Goal: Obtain resource: Download file/media

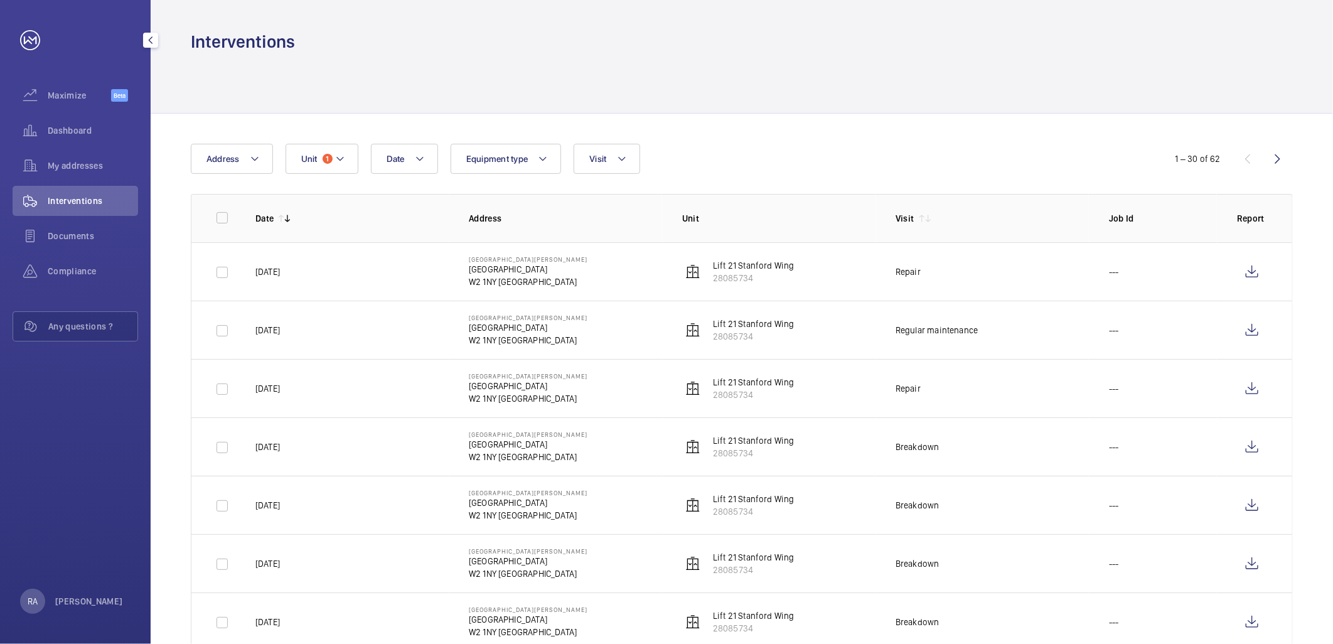
click at [89, 198] on span "Interventions" at bounding box center [93, 200] width 90 height 13
click at [349, 159] on button "Unit 1" at bounding box center [321, 159] width 73 height 30
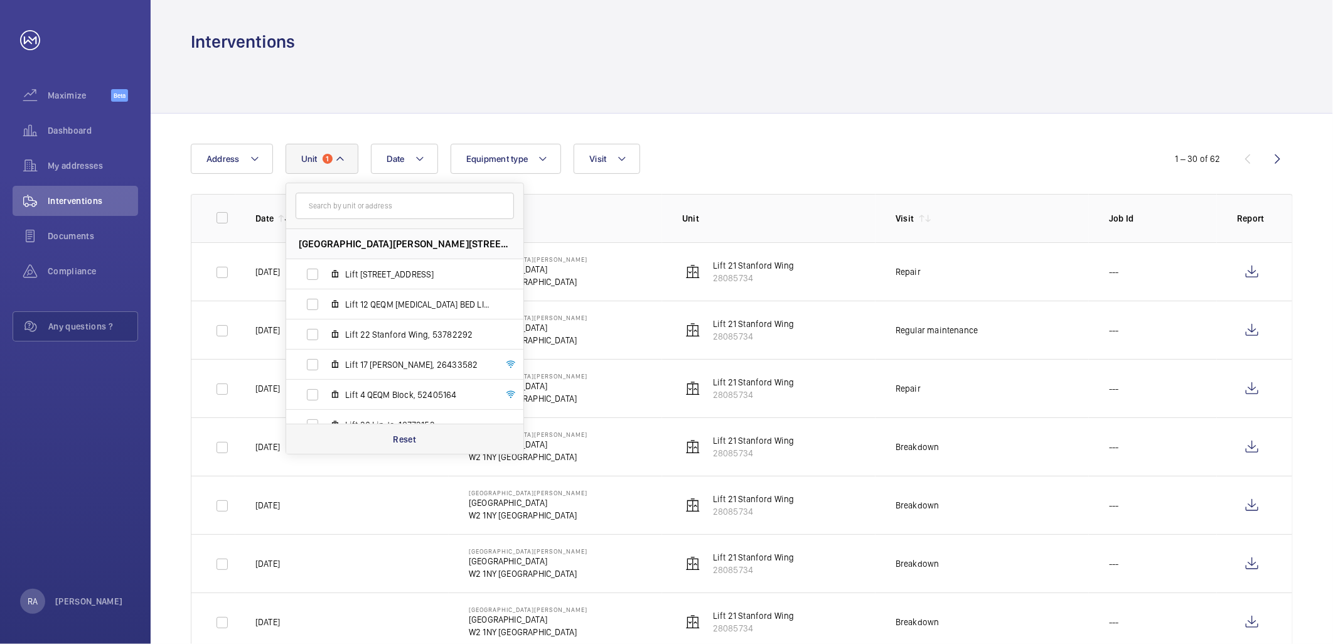
click at [410, 441] on p "Reset" at bounding box center [404, 439] width 23 height 13
click at [352, 201] on input "text" at bounding box center [404, 206] width 218 height 26
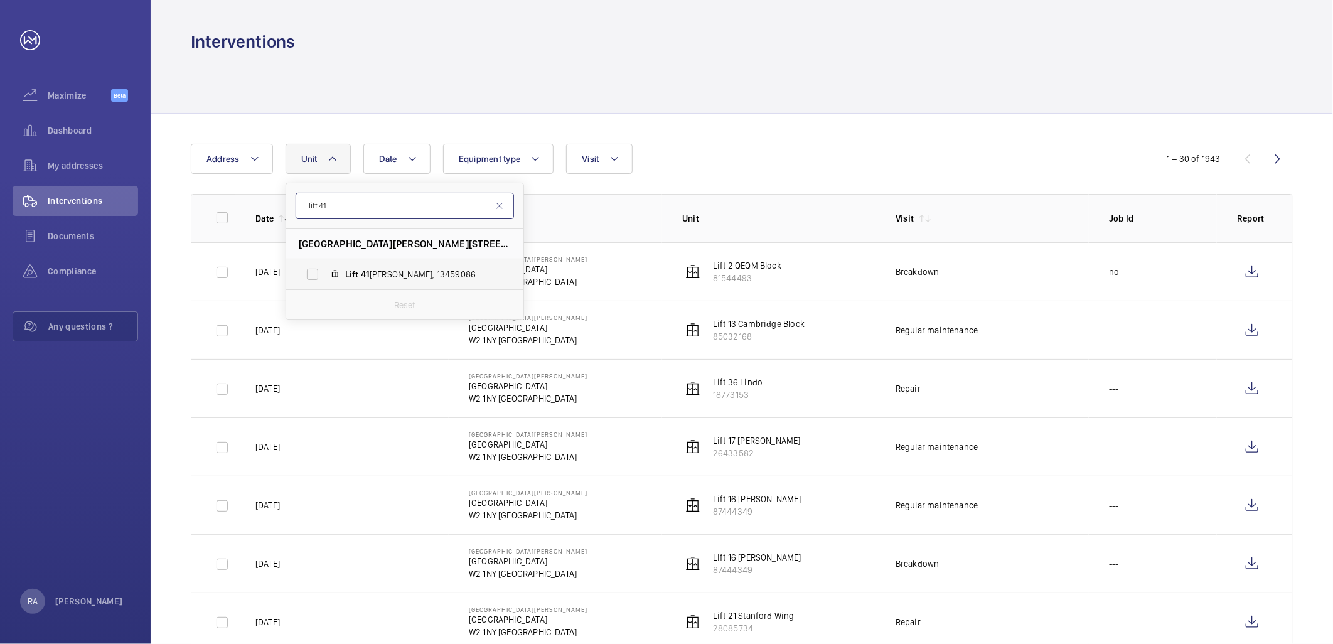
type input "lift 41"
click at [311, 275] on label "Lift 41 [PERSON_NAME], 13459086" at bounding box center [394, 274] width 217 height 30
click at [311, 275] on input "Lift 41 [PERSON_NAME], 13459086" at bounding box center [312, 274] width 25 height 25
checkbox input "true"
click at [857, 164] on div "Date Address [STREET_ADDRESS][GEOGRAPHIC_DATA][PERSON_NAME][PERSON_NAME] Reset …" at bounding box center [666, 159] width 951 height 30
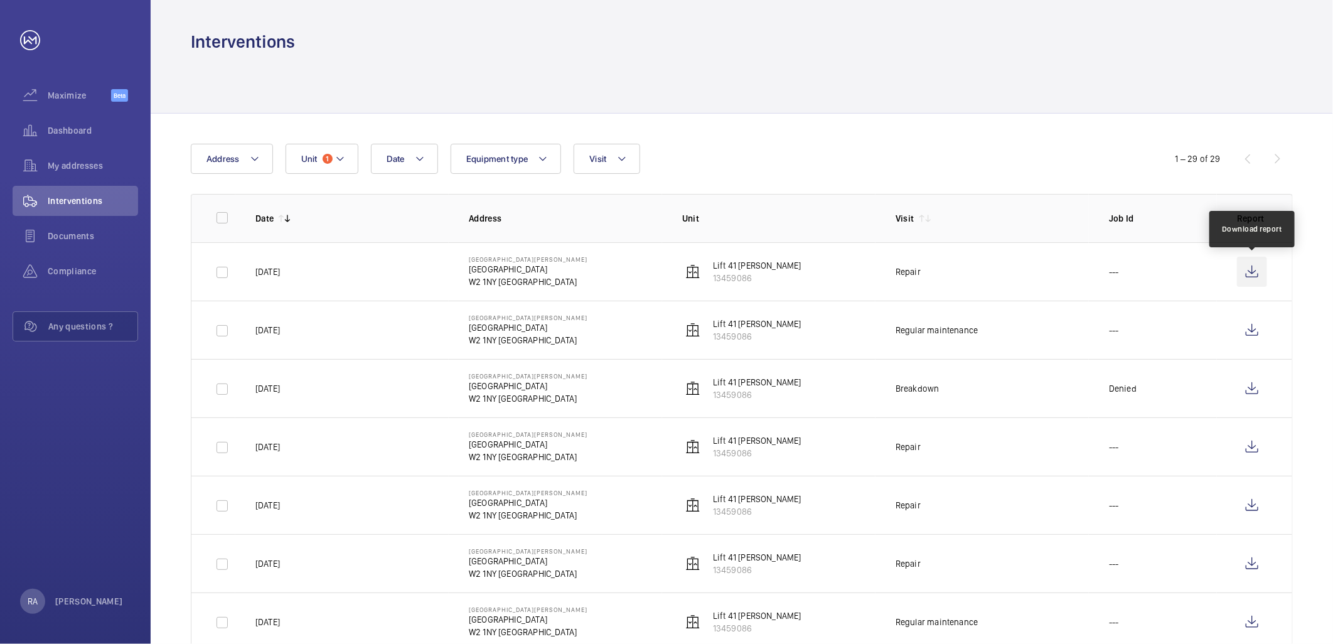
click at [1243, 270] on wm-front-icon-button at bounding box center [1252, 272] width 30 height 30
click at [1249, 333] on wm-front-icon-button at bounding box center [1252, 330] width 30 height 30
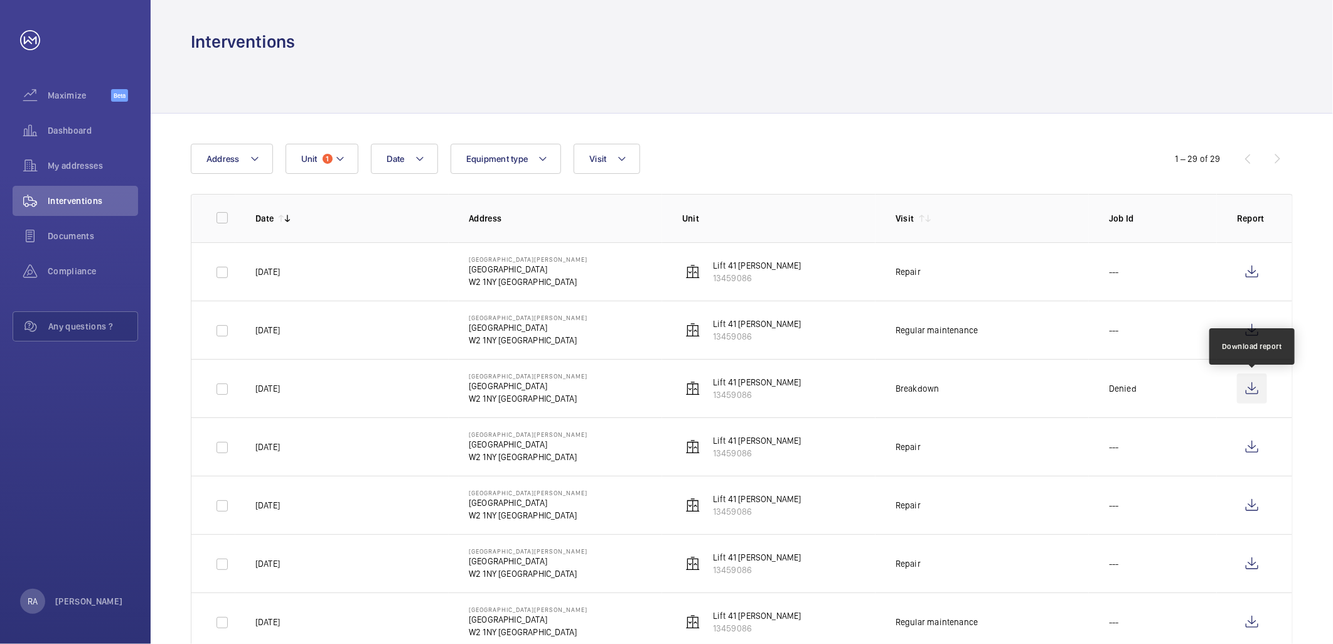
click at [1247, 391] on wm-front-icon-button at bounding box center [1252, 388] width 30 height 30
